Goal: Use online tool/utility: Utilize a website feature to perform a specific function

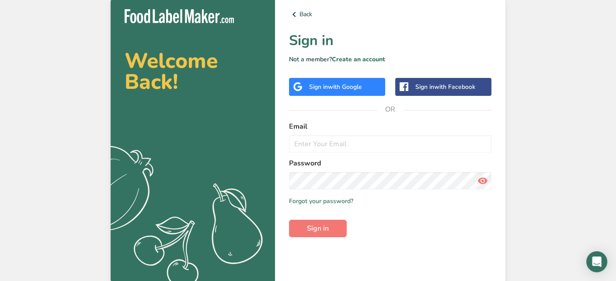
click at [305, 272] on div "Back Sign in Not a member? Create an account Sign in with Google Sign in with F…" at bounding box center [390, 140] width 230 height 291
click at [349, 140] on input "email" at bounding box center [390, 143] width 202 height 17
paste input "[PERSON_NAME][EMAIL_ADDRESS][DOMAIN_NAME]"
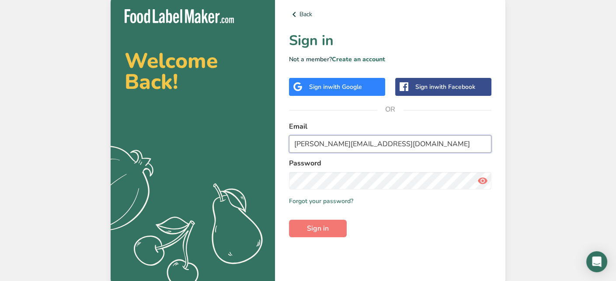
type input "[PERSON_NAME][EMAIL_ADDRESS][DOMAIN_NAME]"
click at [13, 128] on div "Welcome Back! .a{fill:#f5f3ed;} Back Sign in Not a member? Create an account Si…" at bounding box center [308, 140] width 616 height 281
click at [332, 224] on button "Sign in" at bounding box center [318, 228] width 58 height 17
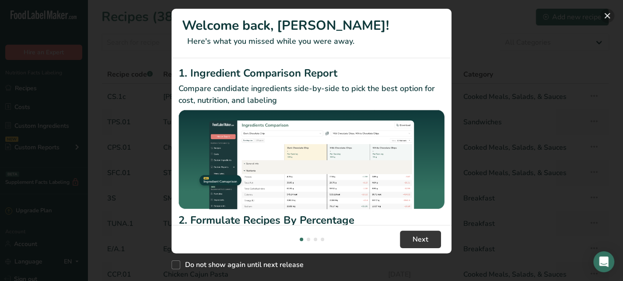
click at [606, 16] on button "New Features" at bounding box center [607, 16] width 14 height 14
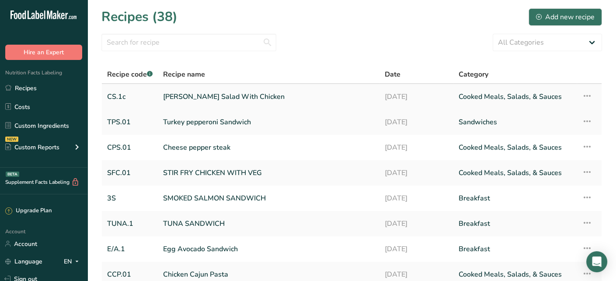
click at [258, 101] on link "[PERSON_NAME] Salad With Chicken" at bounding box center [268, 96] width 211 height 18
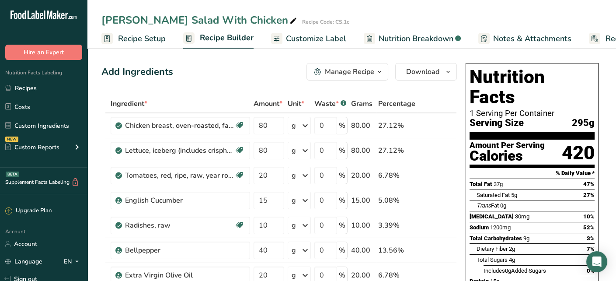
click at [385, 38] on span "Nutrition Breakdown" at bounding box center [416, 39] width 75 height 12
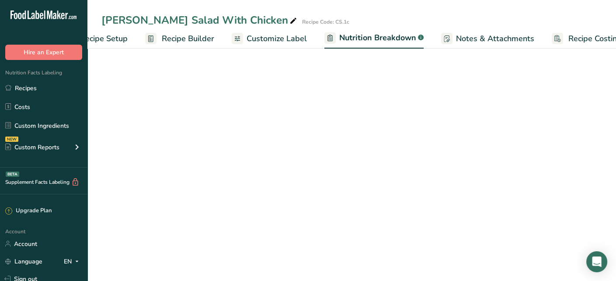
select select "Calories"
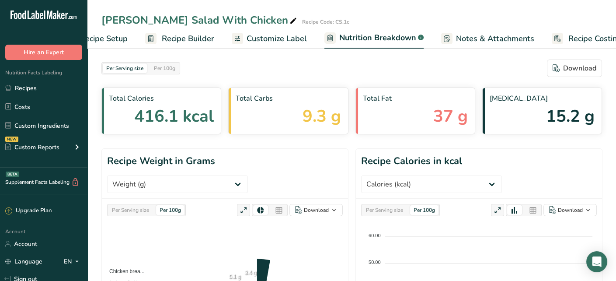
scroll to position [0, 57]
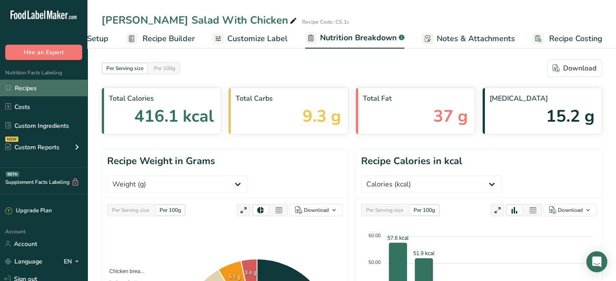
click at [30, 95] on link "Recipes" at bounding box center [43, 88] width 87 height 17
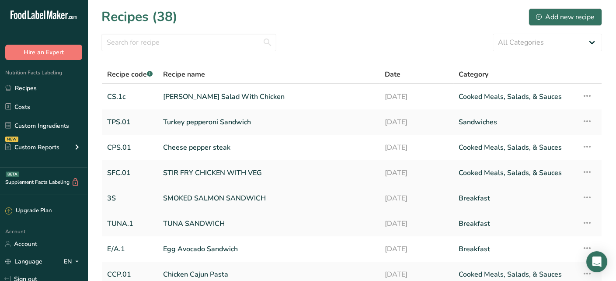
click at [285, 202] on link "SMOKED SALMON SANDWICH" at bounding box center [268, 198] width 211 height 18
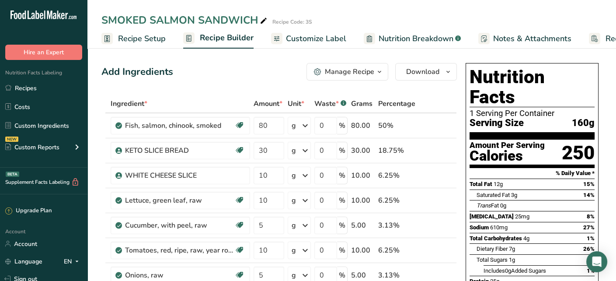
click at [400, 44] on link "Nutrition Breakdown .a-a{fill:#347362;}.b-a{fill:#fff;}" at bounding box center [412, 39] width 97 height 20
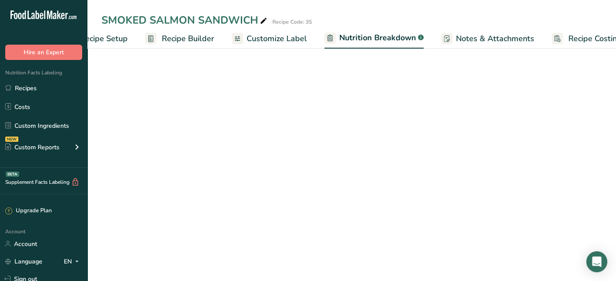
select select "Calories"
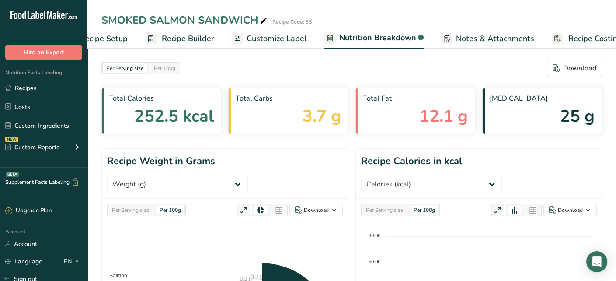
scroll to position [0, 57]
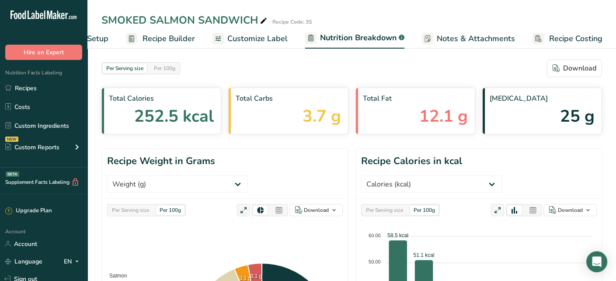
click at [400, 44] on link "Nutrition Breakdown .a-a{fill:#347362;}.b-a{fill:#fff;}" at bounding box center [354, 38] width 99 height 21
